Goal: Information Seeking & Learning: Compare options

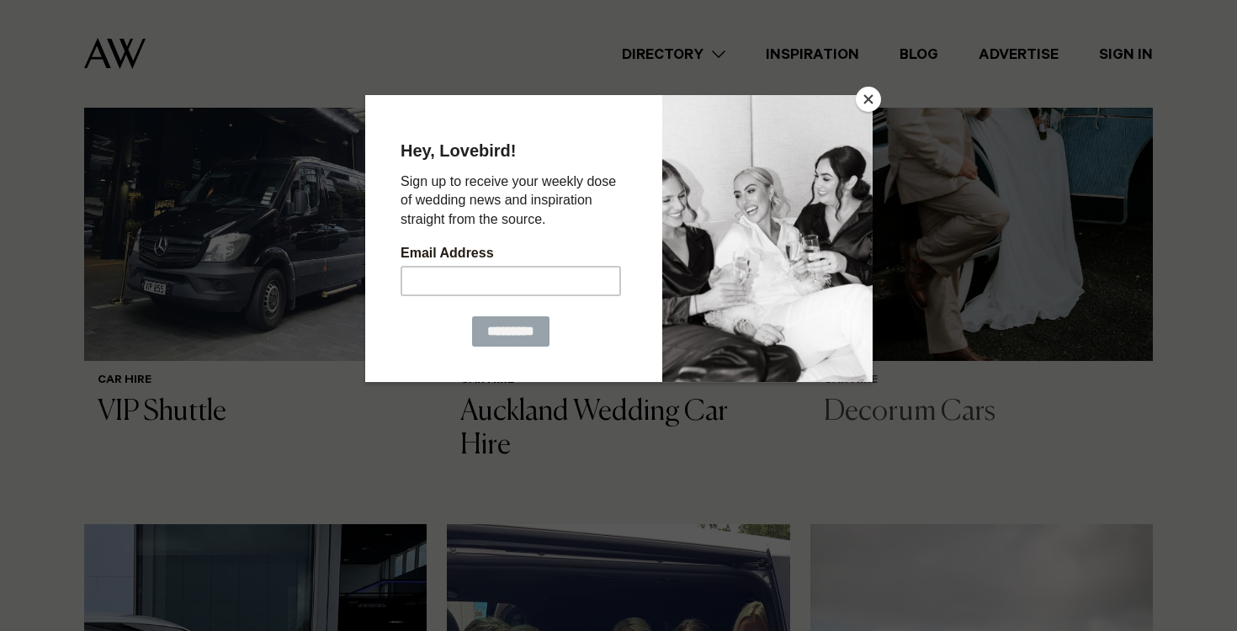
scroll to position [662, 0]
click at [860, 94] on button "Close" at bounding box center [868, 99] width 25 height 25
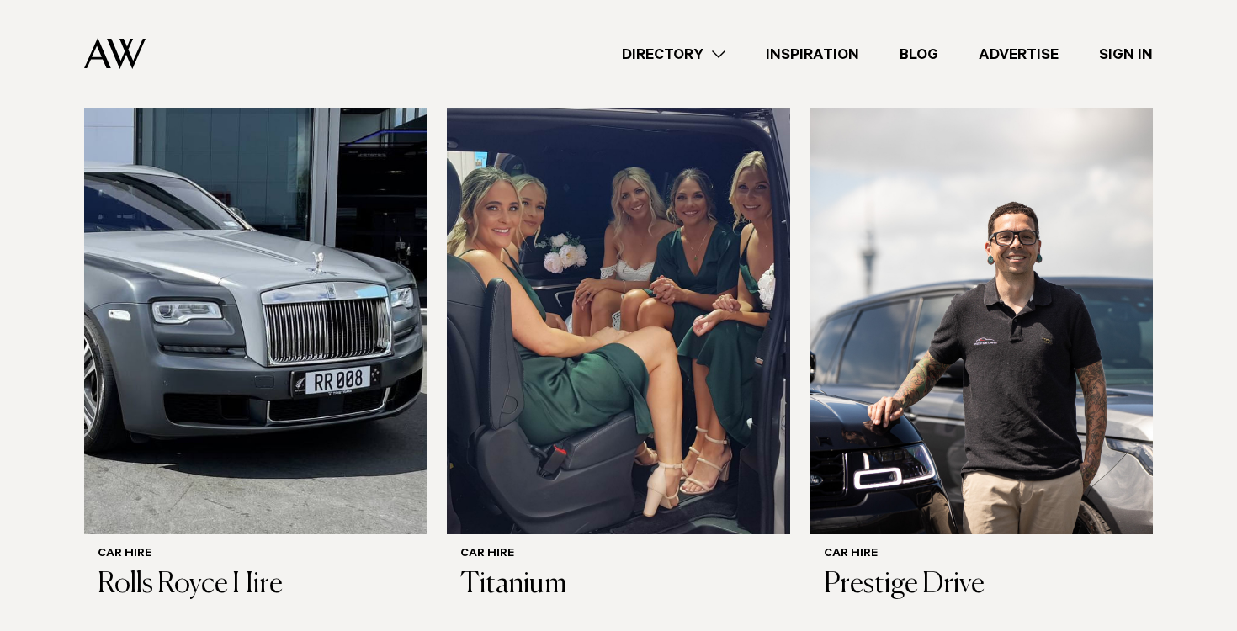
scroll to position [1113, 0]
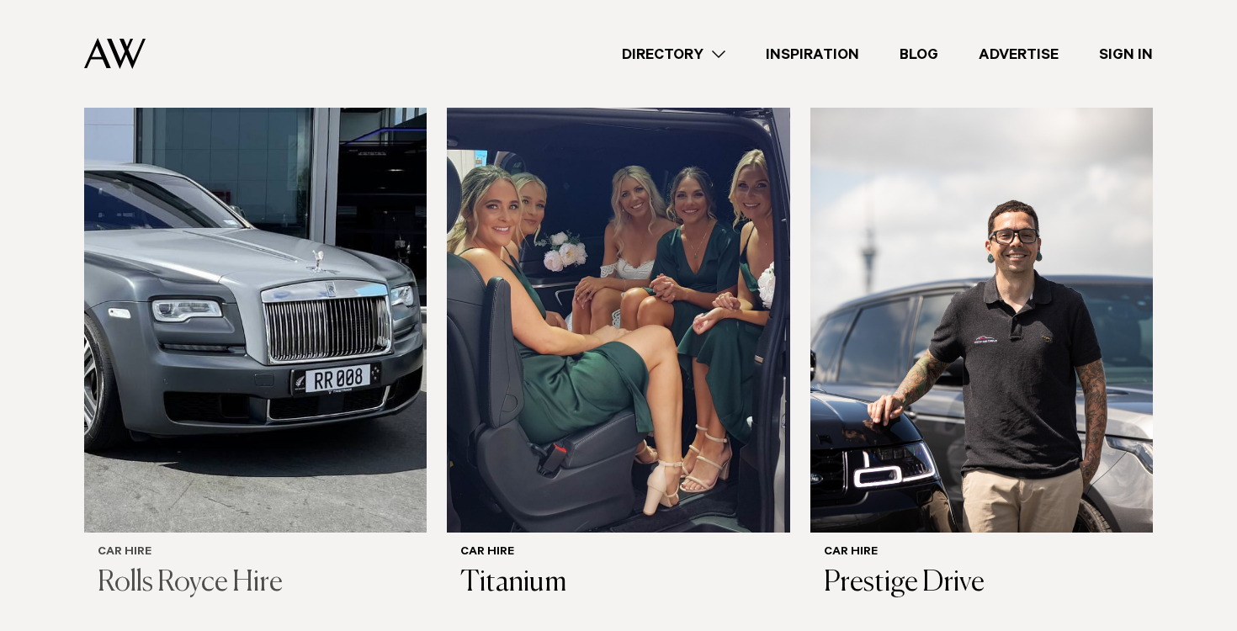
click at [226, 568] on h3 "Rolls Royce Hire" at bounding box center [256, 583] width 316 height 35
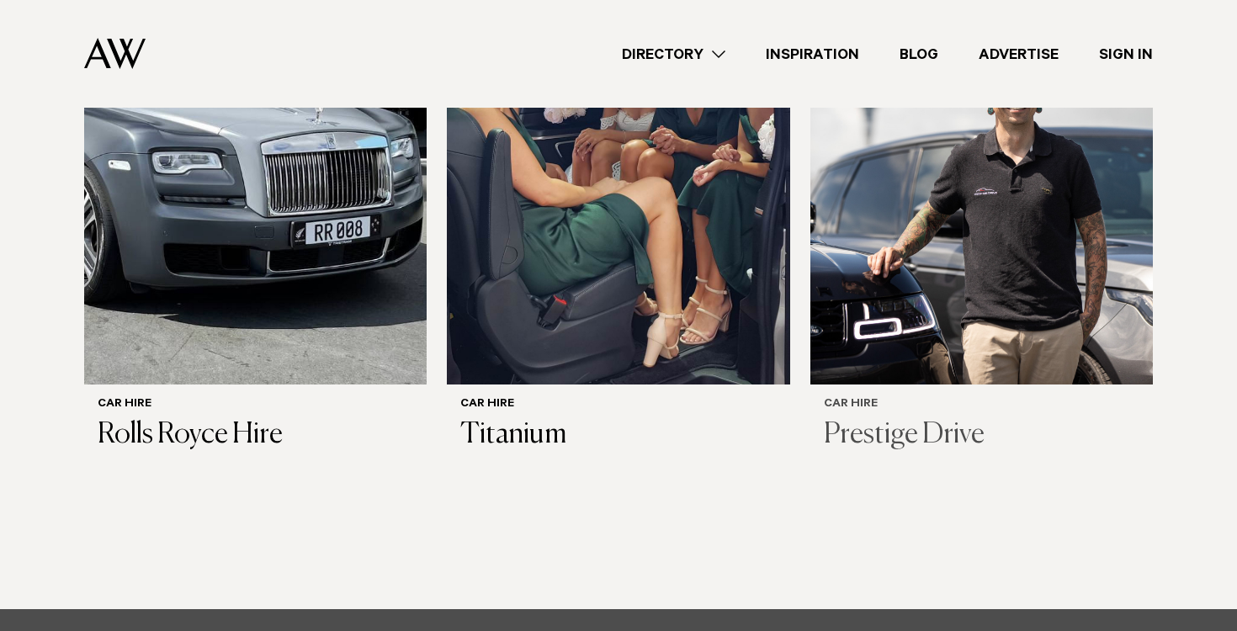
scroll to position [1257, 0]
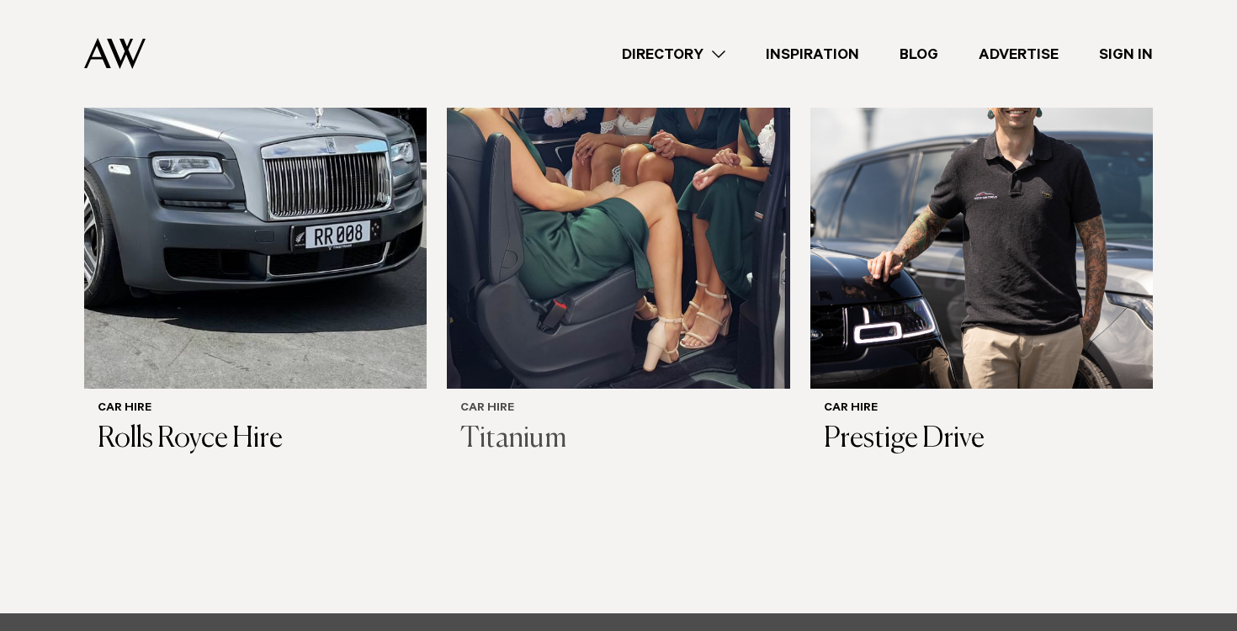
click at [518, 450] on h3 "Titanium" at bounding box center [618, 440] width 316 height 35
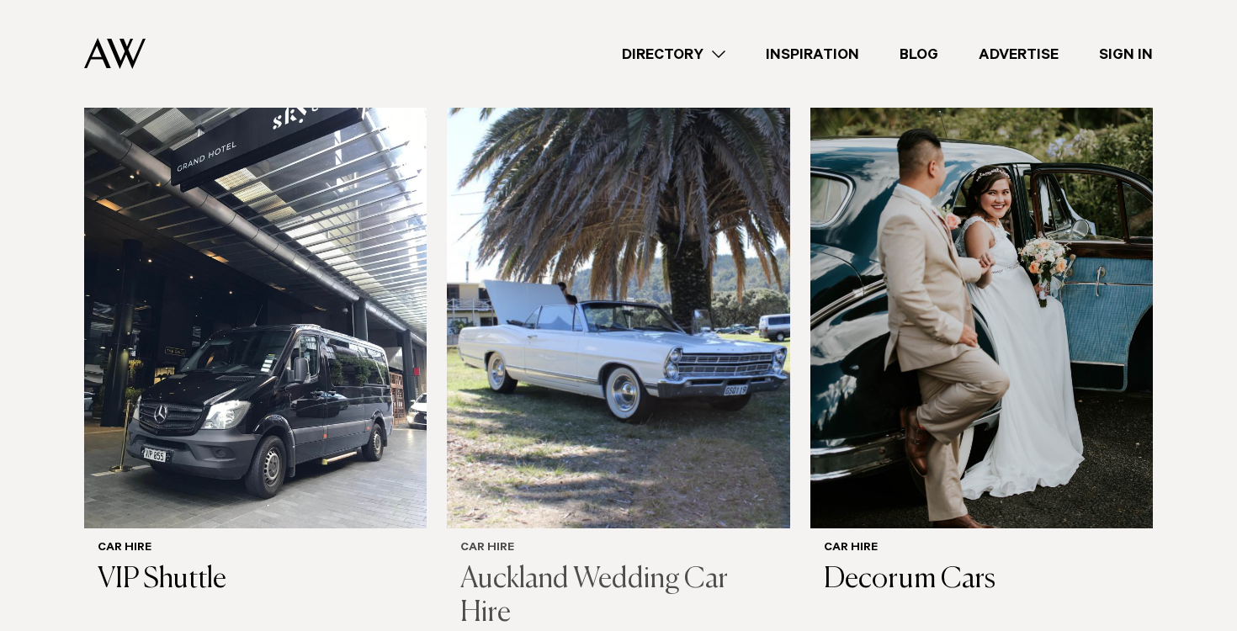
scroll to position [561, 0]
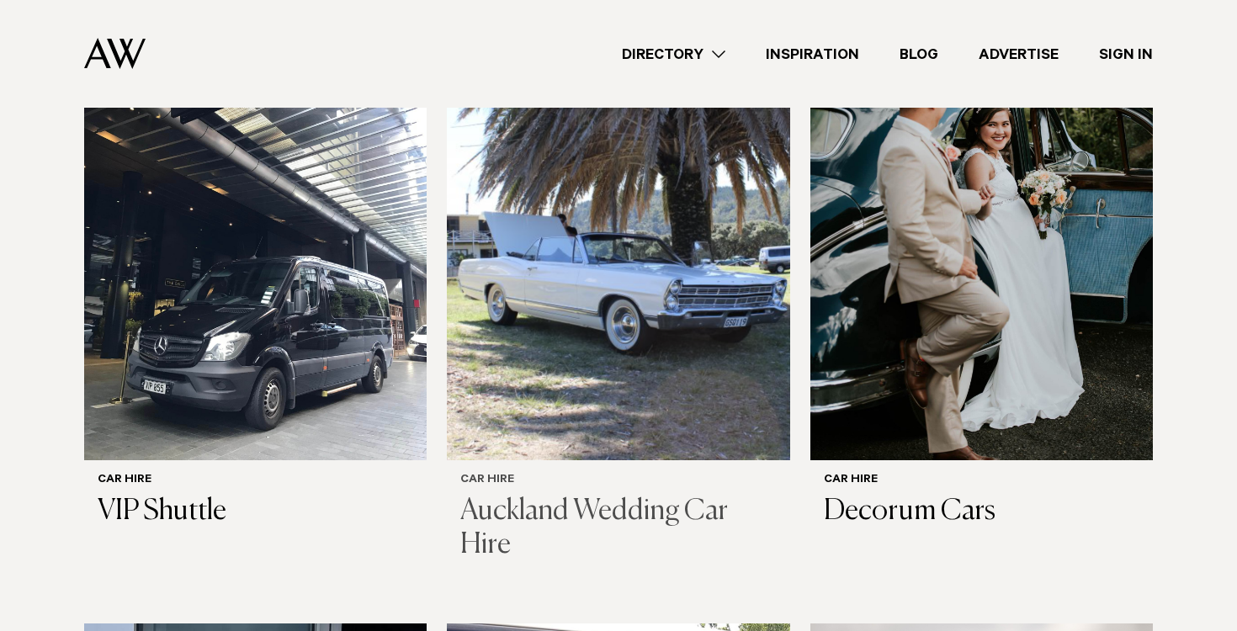
click at [544, 499] on h3 "Auckland Wedding Car Hire" at bounding box center [618, 529] width 316 height 69
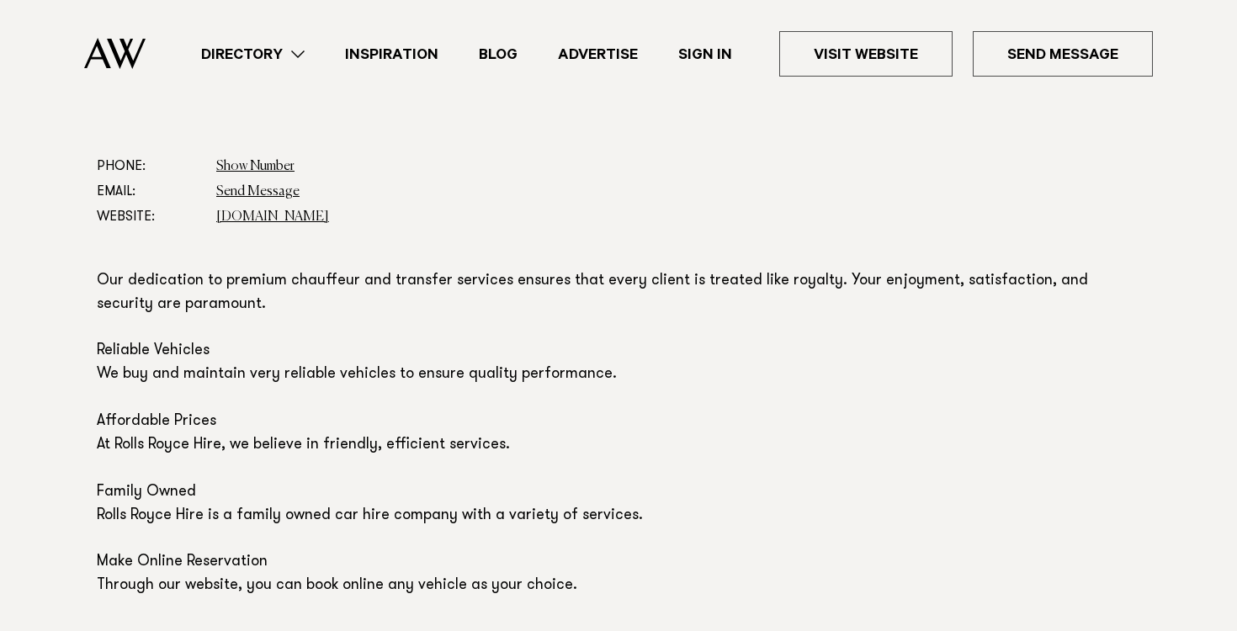
scroll to position [801, 0]
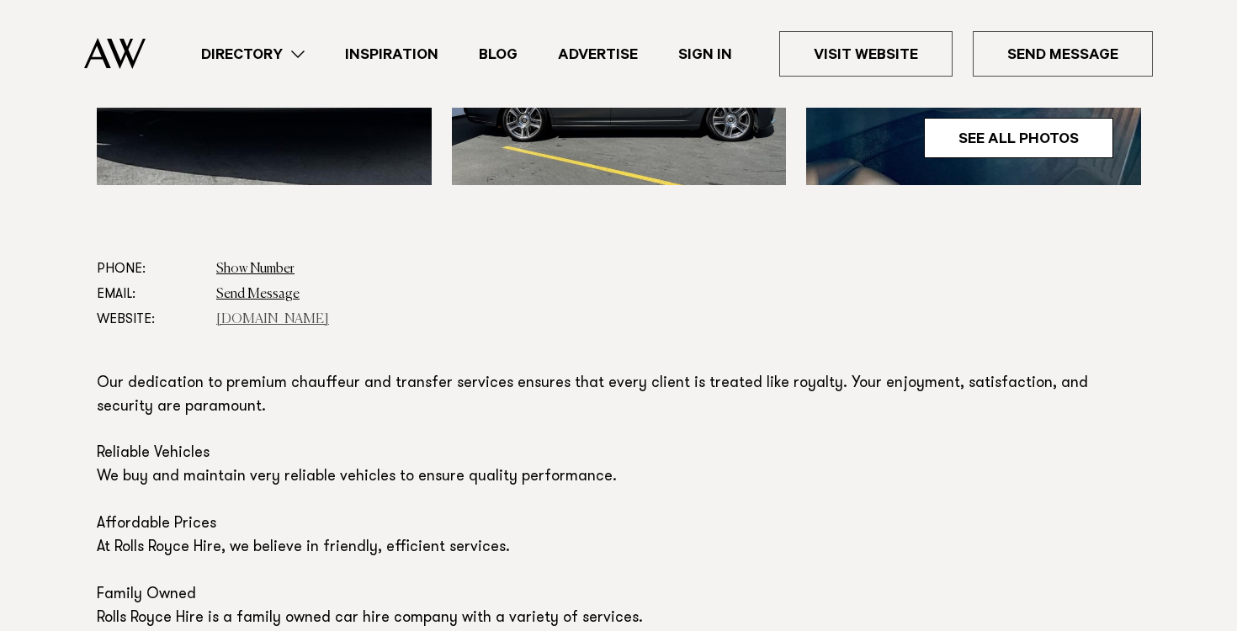
click at [271, 322] on link "rollsroycehire.co.nz" at bounding box center [272, 319] width 113 height 13
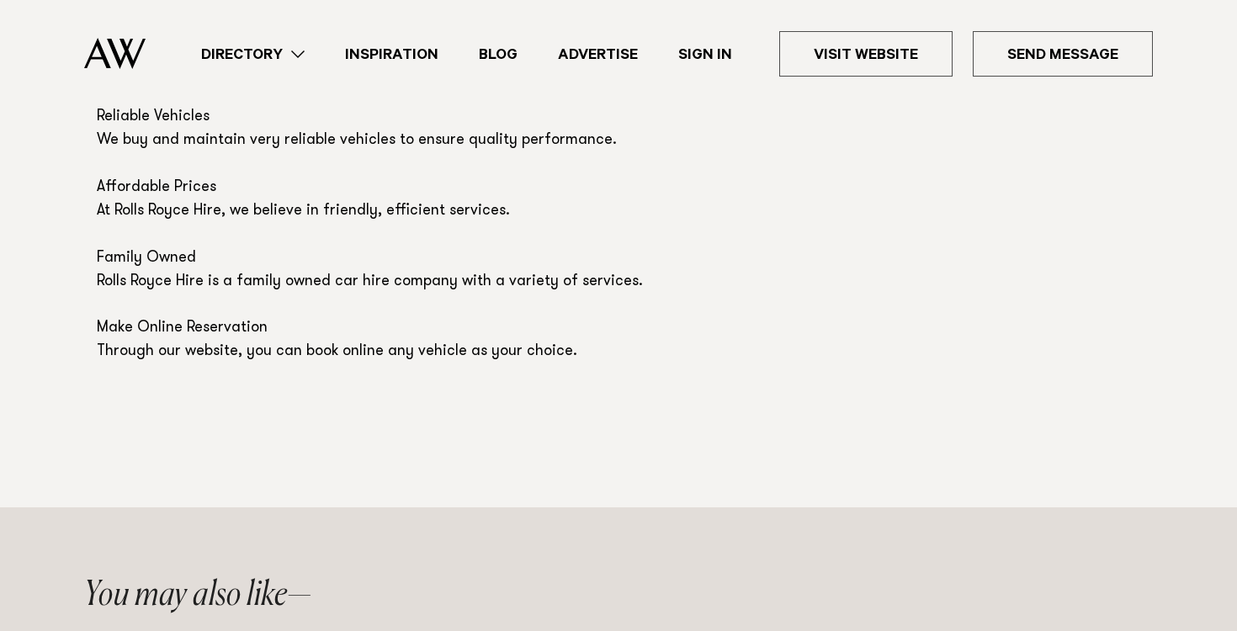
scroll to position [1140, 0]
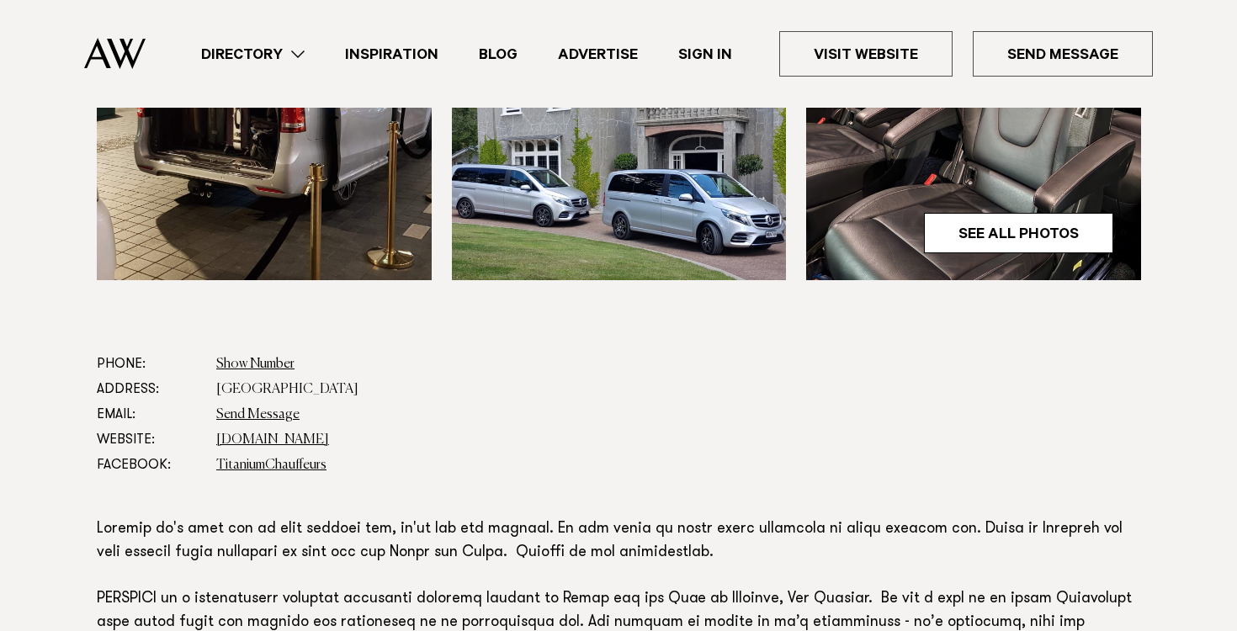
scroll to position [708, 0]
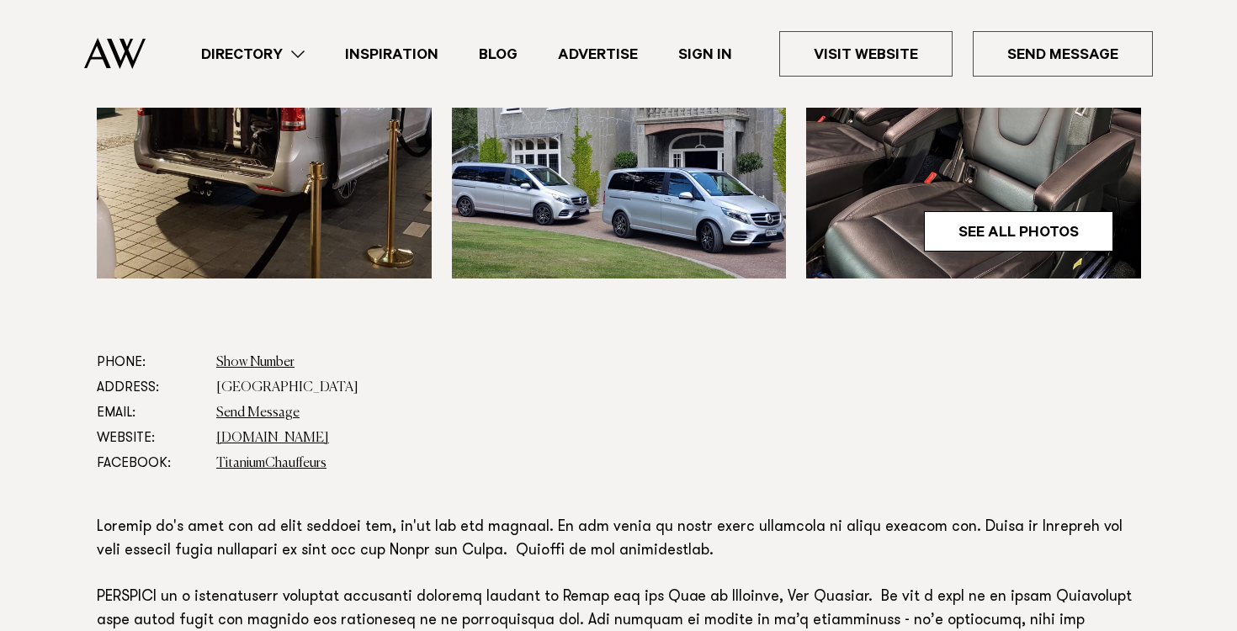
drag, startPoint x: 308, startPoint y: 380, endPoint x: 587, endPoint y: 369, distance: 279.7
click at [289, 434] on link "[DOMAIN_NAME]" at bounding box center [272, 438] width 113 height 13
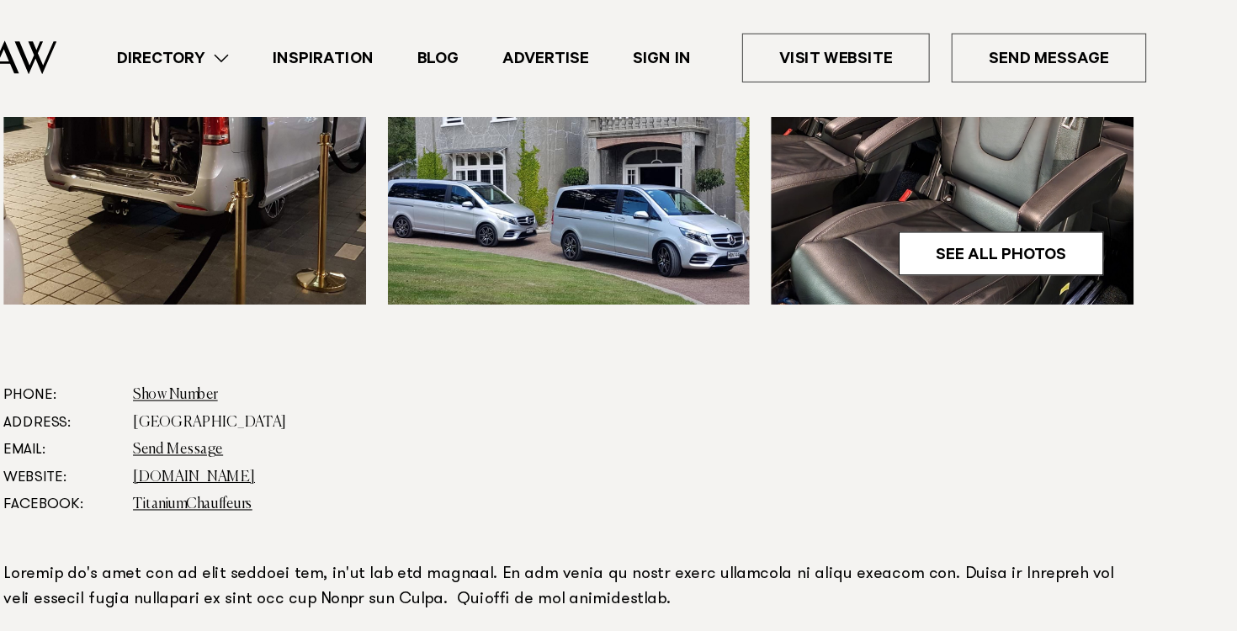
scroll to position [704, 0]
